Goal: Navigation & Orientation: Go to known website

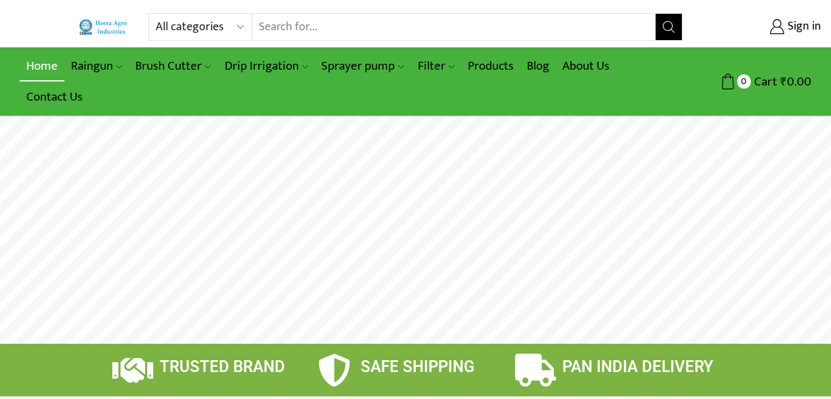
click at [29, 62] on link "Home" at bounding box center [42, 66] width 45 height 31
click at [56, 72] on link "Home" at bounding box center [42, 66] width 45 height 31
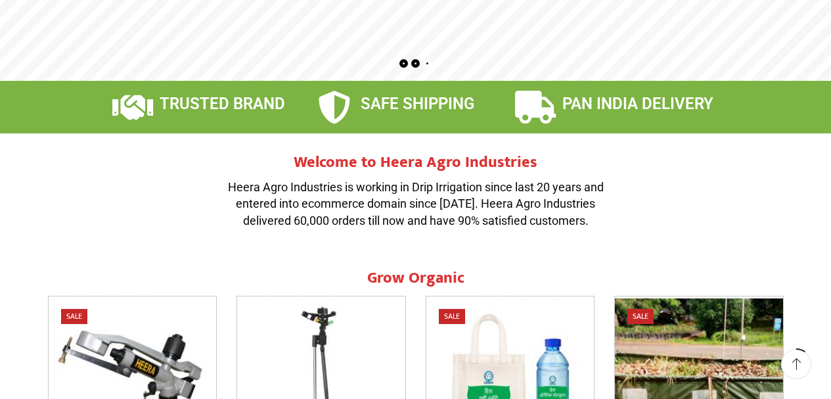
scroll to position [316, 0]
